Goal: Task Accomplishment & Management: Use online tool/utility

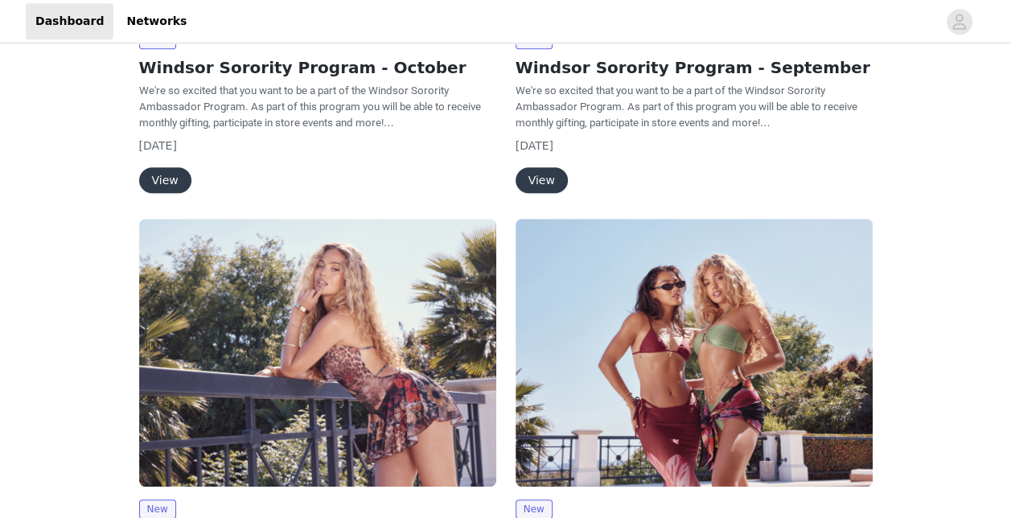
scroll to position [338, 0]
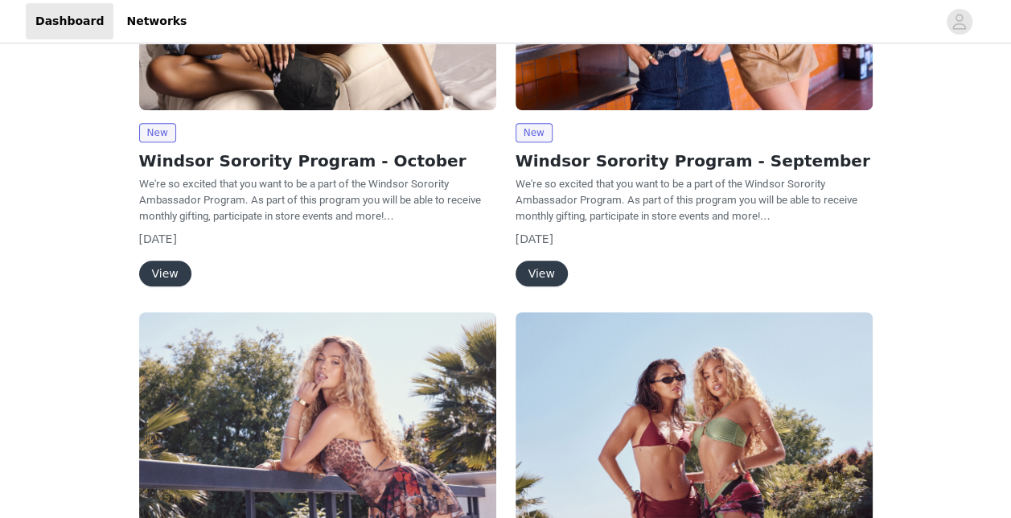
click at [164, 268] on button "View" at bounding box center [165, 274] width 52 height 26
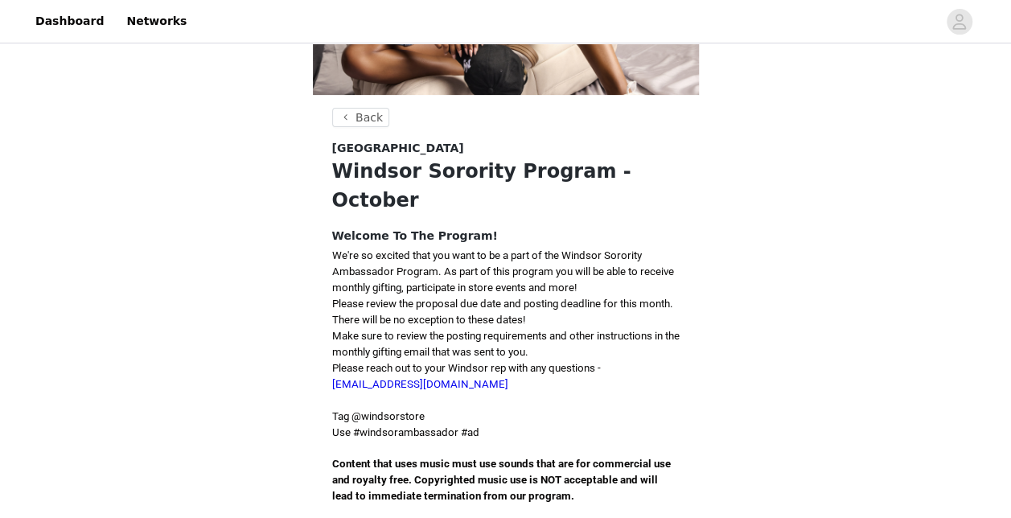
scroll to position [336, 0]
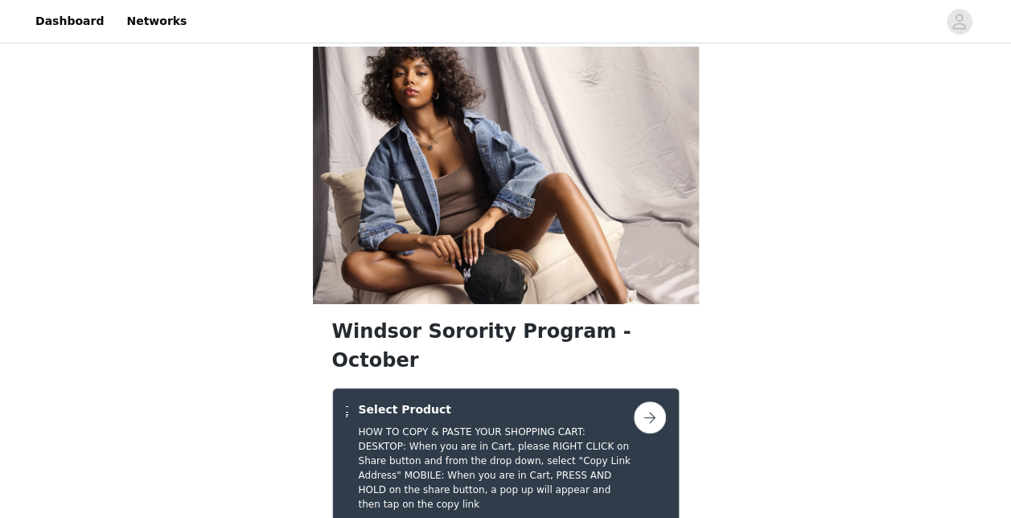
click at [651, 401] on button "button" at bounding box center [650, 417] width 32 height 32
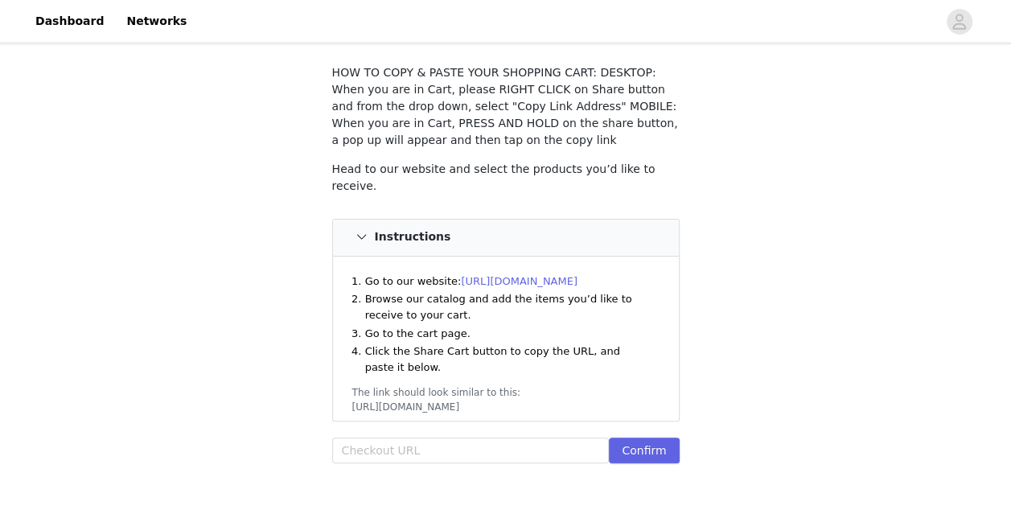
scroll to position [86, 0]
click at [511, 274] on link "[URL][DOMAIN_NAME]" at bounding box center [519, 280] width 117 height 12
